Goal: Book appointment/travel/reservation

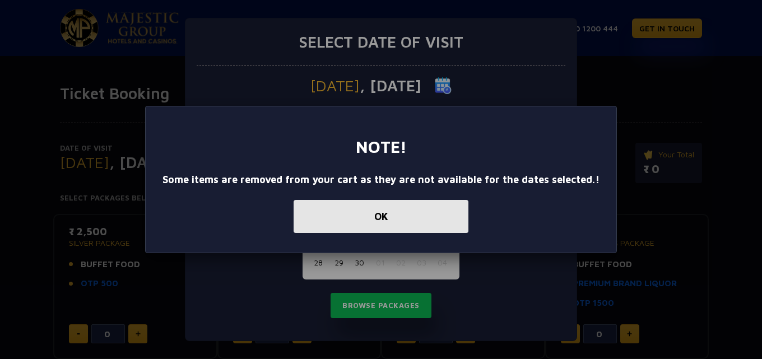
click at [364, 215] on button "OK" at bounding box center [381, 216] width 175 height 33
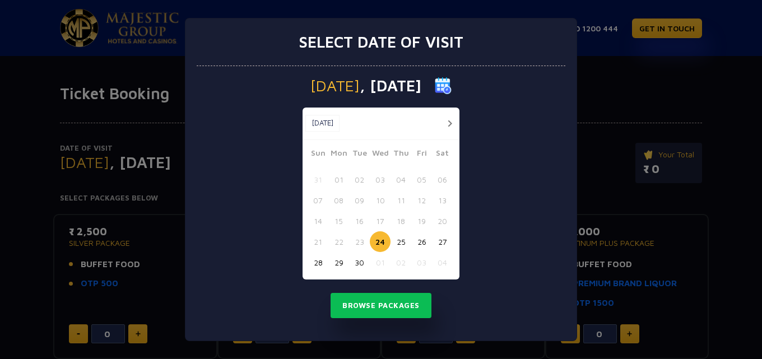
click at [445, 241] on button "27" at bounding box center [442, 242] width 21 height 21
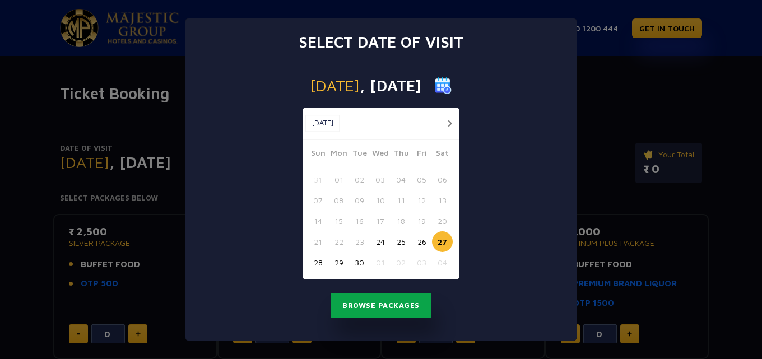
click at [385, 305] on button "Browse Packages" at bounding box center [381, 306] width 101 height 26
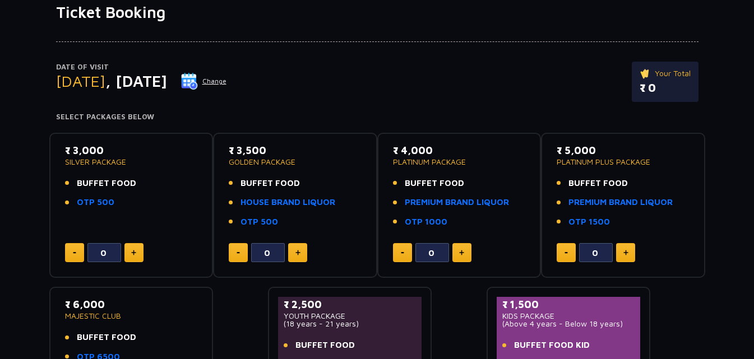
scroll to position [77, 0]
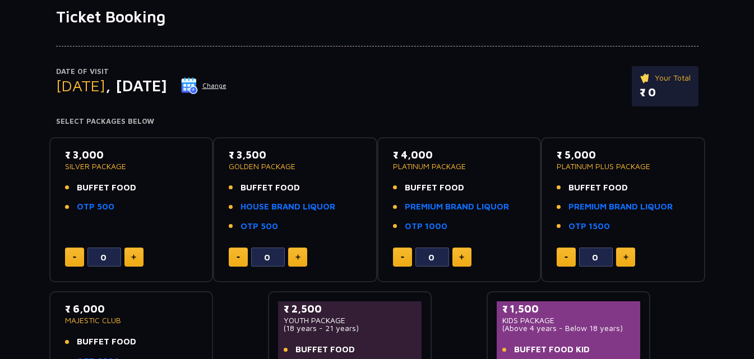
click at [276, 167] on p "GOLDEN PACKAGE" at bounding box center [295, 167] width 133 height 8
copy p "GOLDEN PACKAGE"
click at [332, 225] on li "OTP 500" at bounding box center [295, 226] width 133 height 13
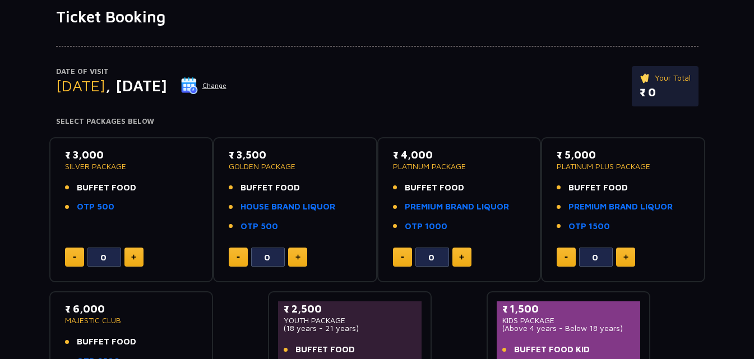
click at [328, 180] on div "₹ 3,500 GOLDEN PACKAGE BUFFET FOOD HOUSE BRAND LIQUOR OTP 500" at bounding box center [295, 193] width 133 height 93
click at [513, 75] on div "Date of Visit [DATE] Change Your Total ₹ 0" at bounding box center [377, 92] width 642 height 52
